Goal: Find specific page/section: Locate a particular part of the current website

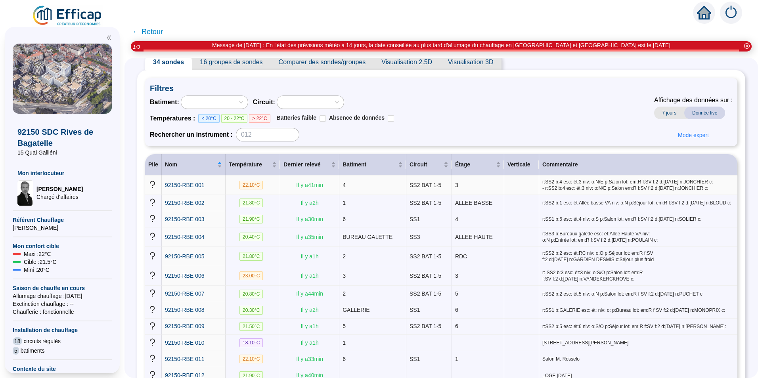
scroll to position [40, 0]
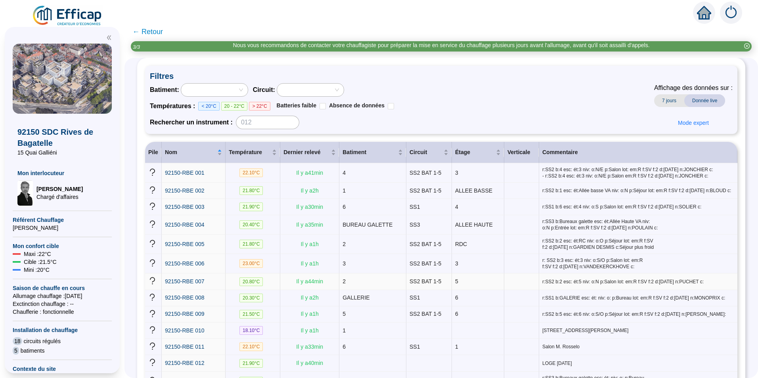
click at [196, 274] on td "92150-RBE 007" at bounding box center [194, 282] width 64 height 16
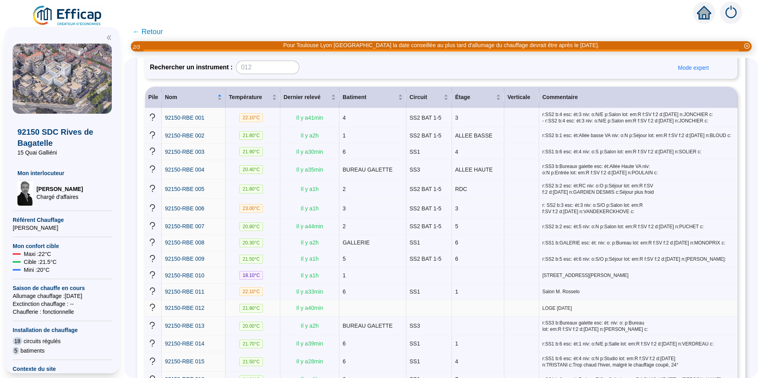
scroll to position [119, 0]
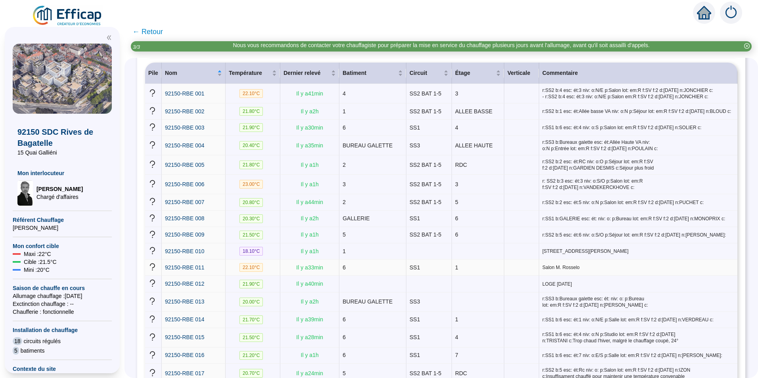
click at [209, 264] on div "92150-RBE 011" at bounding box center [193, 268] width 57 height 8
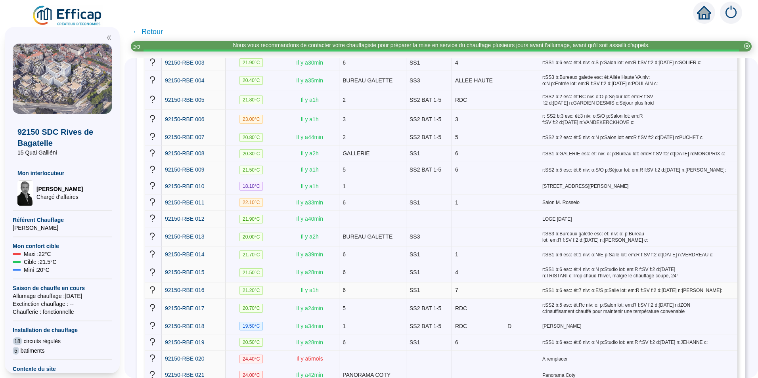
scroll to position [198, 0]
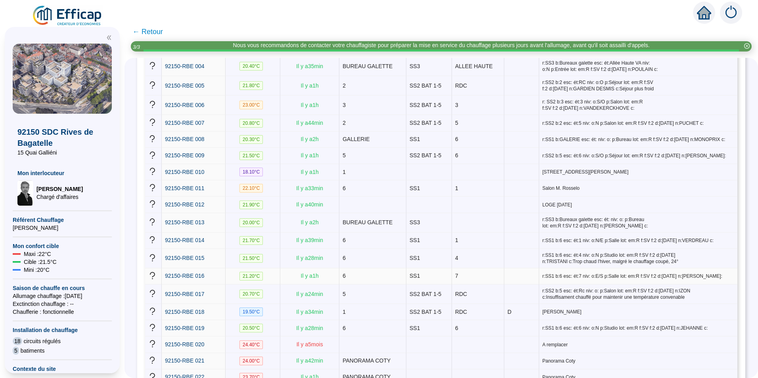
click at [218, 272] on div "92150-RBE 016" at bounding box center [193, 276] width 57 height 8
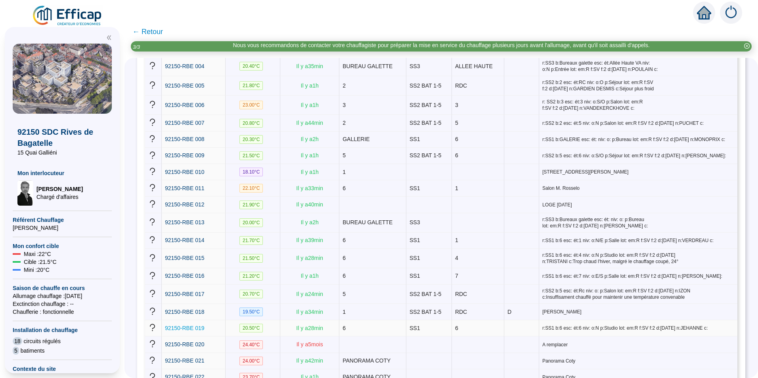
click at [205, 325] on span "92150-RBE 019" at bounding box center [185, 328] width 40 height 6
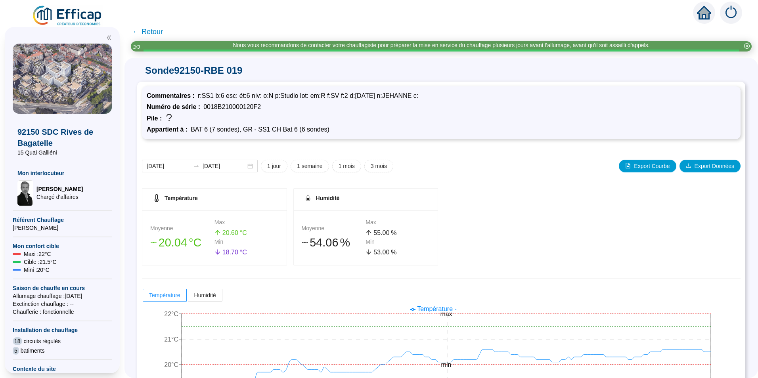
click at [138, 31] on span "← Retour" at bounding box center [147, 31] width 31 height 11
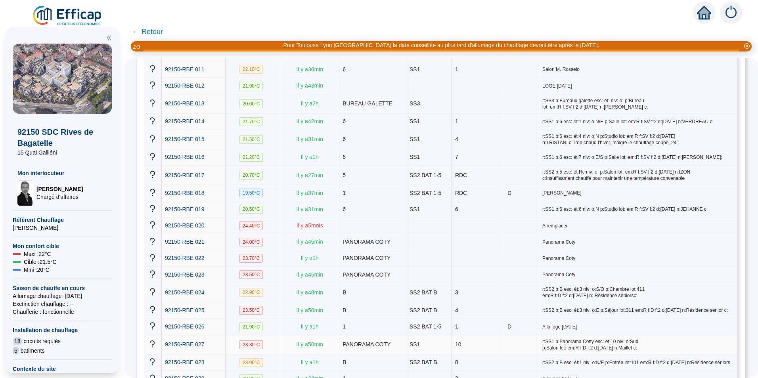
scroll to position [357, 0]
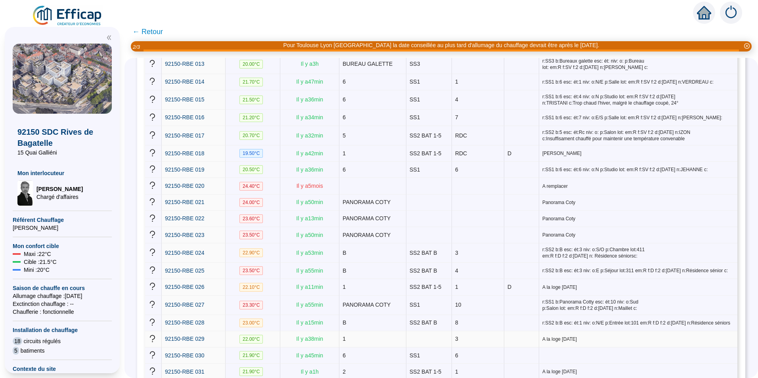
click at [226, 331] on td "92150-RBE 029" at bounding box center [194, 339] width 64 height 16
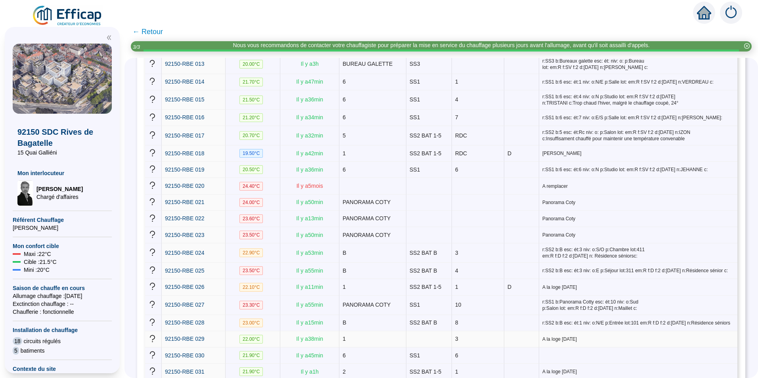
click at [209, 335] on div "92150-RBE 029" at bounding box center [193, 339] width 57 height 8
click at [205, 336] on span "92150-RBE 029" at bounding box center [185, 339] width 40 height 6
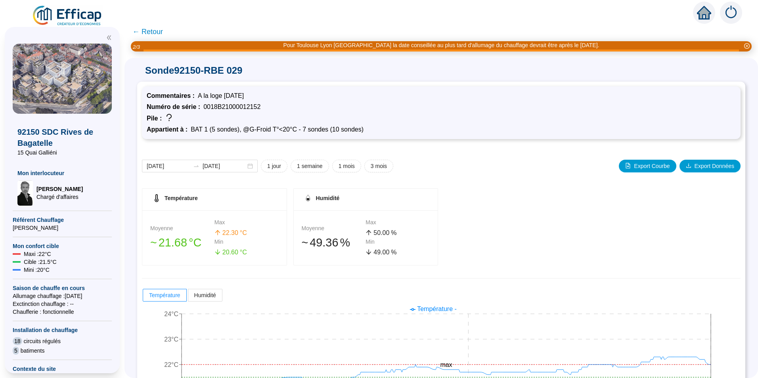
click at [142, 31] on span "← Retour" at bounding box center [147, 31] width 31 height 11
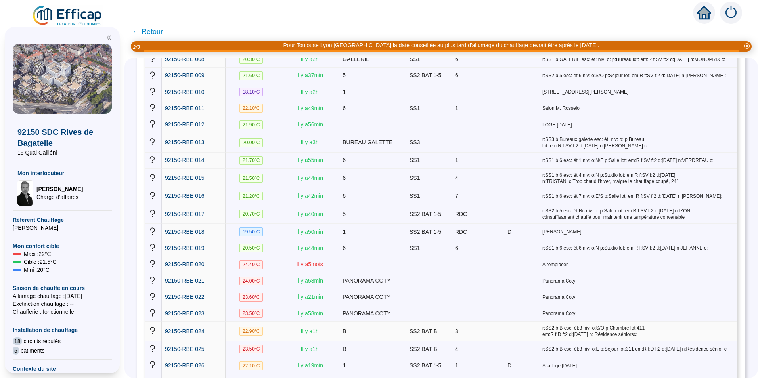
scroll to position [238, 0]
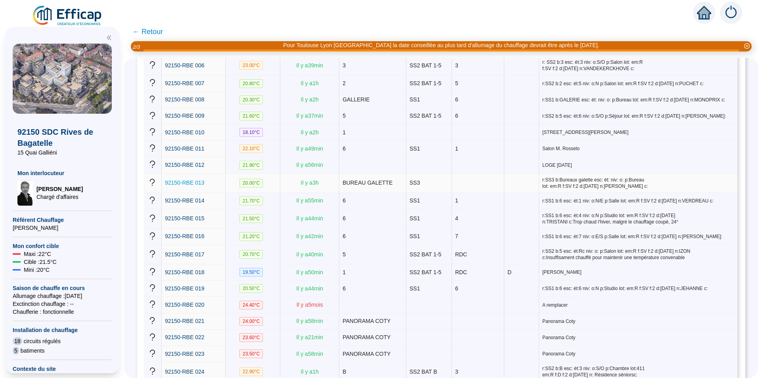
click at [201, 180] on span "92150-RBE 013" at bounding box center [185, 183] width 40 height 6
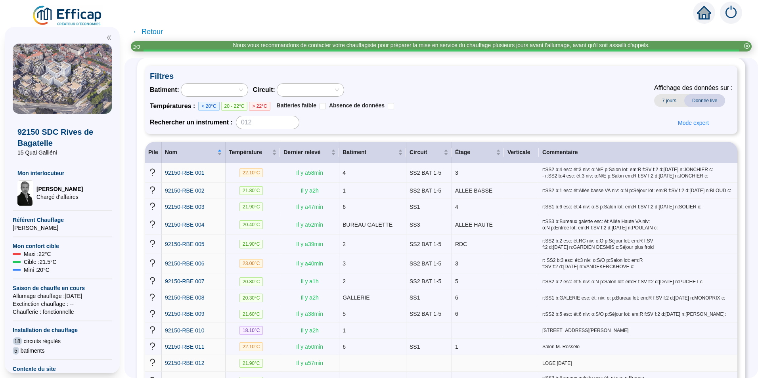
scroll to position [79, 0]
